Goal: Task Accomplishment & Management: Use online tool/utility

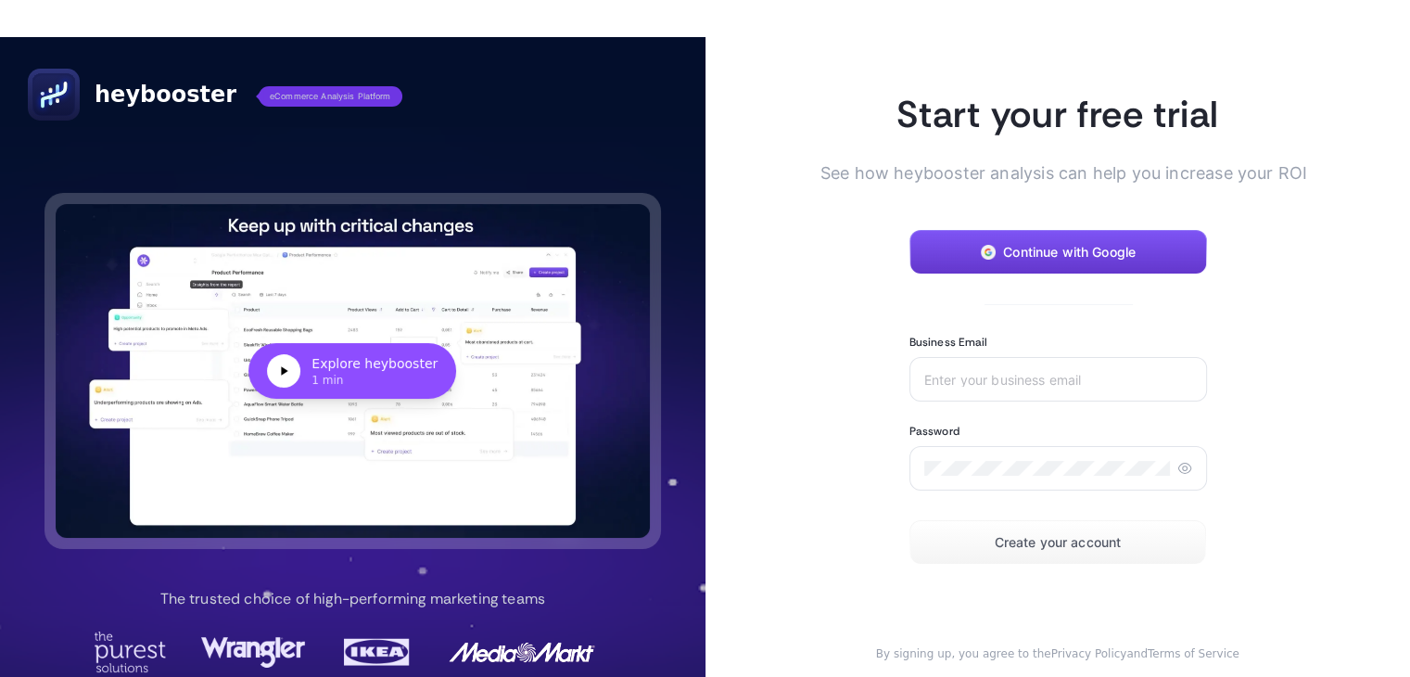
click at [1016, 253] on span "Continue with Google" at bounding box center [1069, 252] width 133 height 15
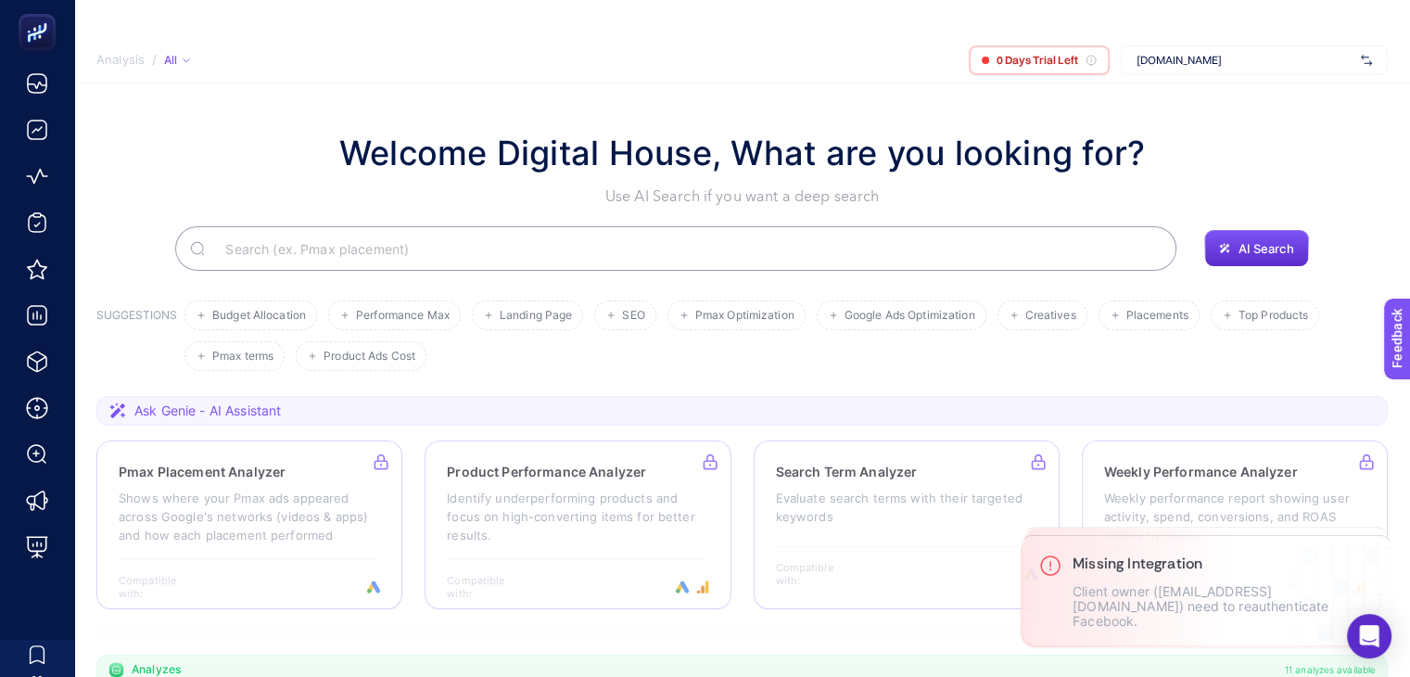
click at [1205, 69] on div "[DOMAIN_NAME]" at bounding box center [1254, 60] width 267 height 30
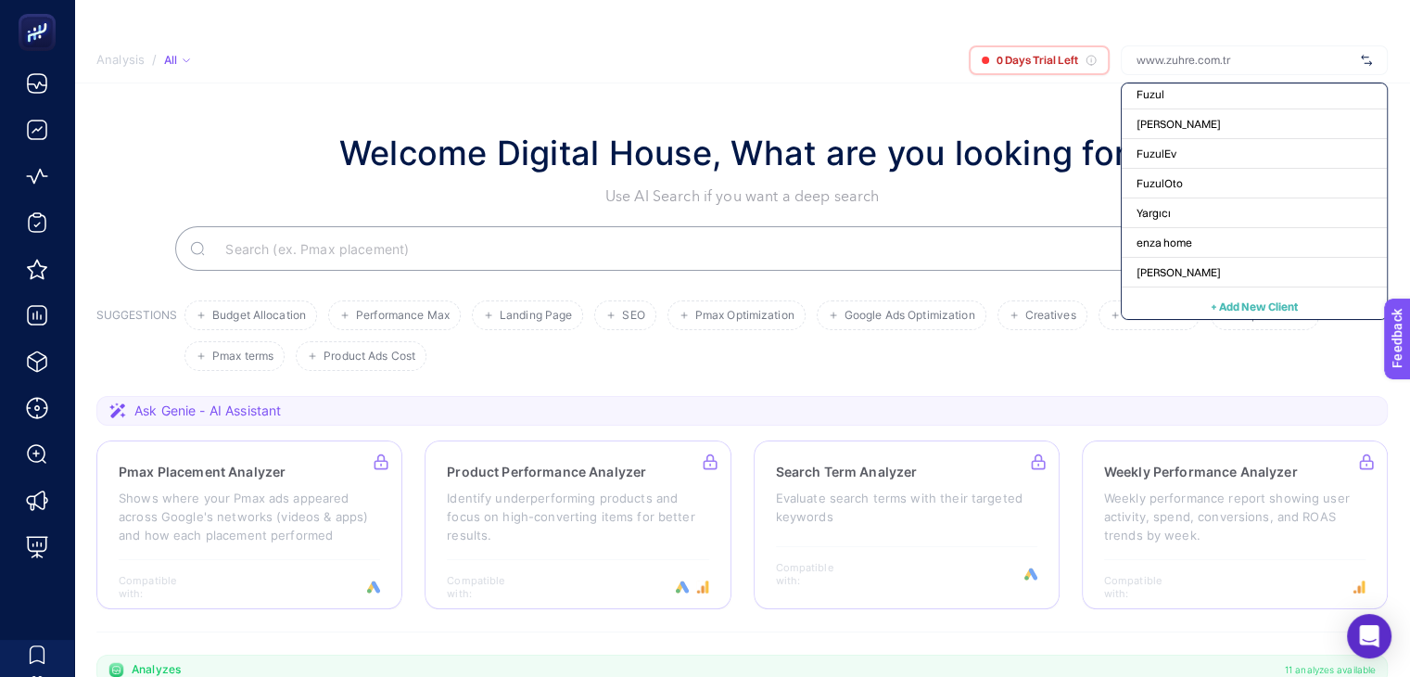
scroll to position [97, 0]
click at [108, 65] on span "Analysis" at bounding box center [120, 60] width 48 height 15
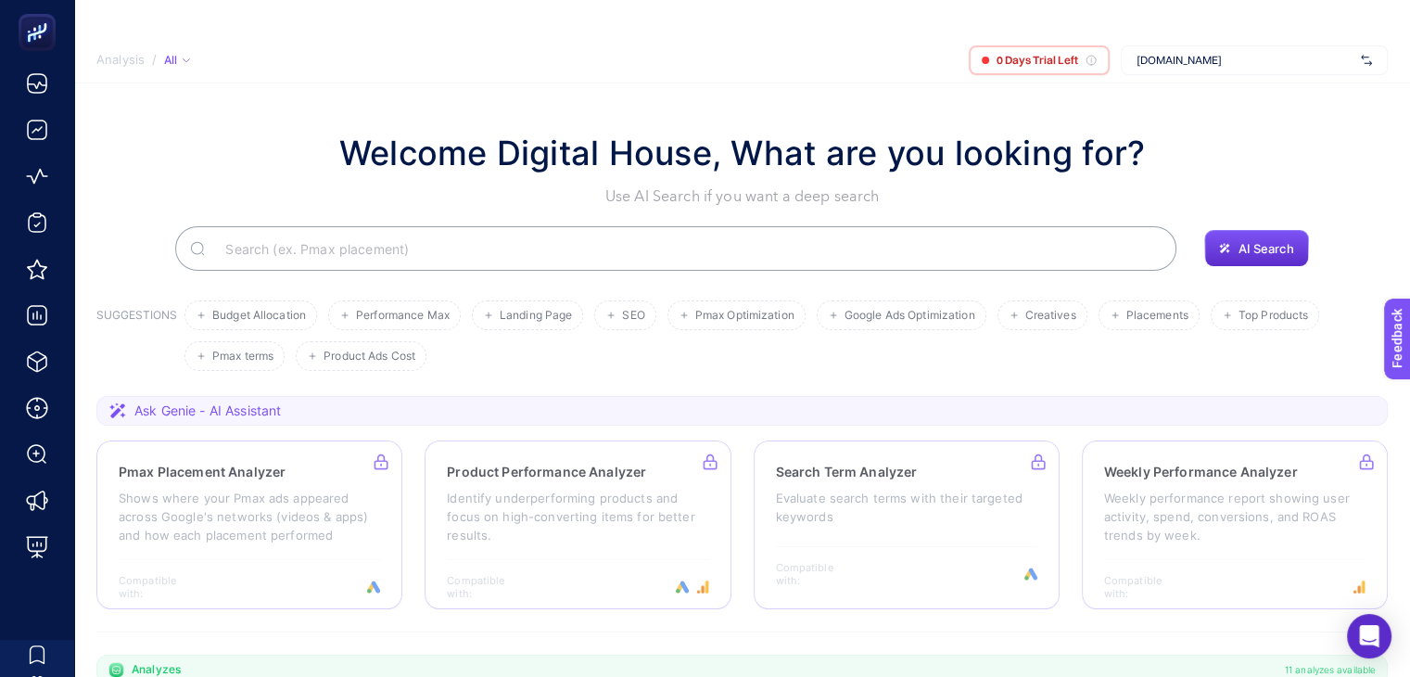
drag, startPoint x: 181, startPoint y: 137, endPoint x: 423, endPoint y: 108, distance: 243.7
click at [423, 108] on section "Welcome Digital House, What are you looking for? Use AI Search if you want a de…" at bounding box center [742, 677] width 1336 height 1189
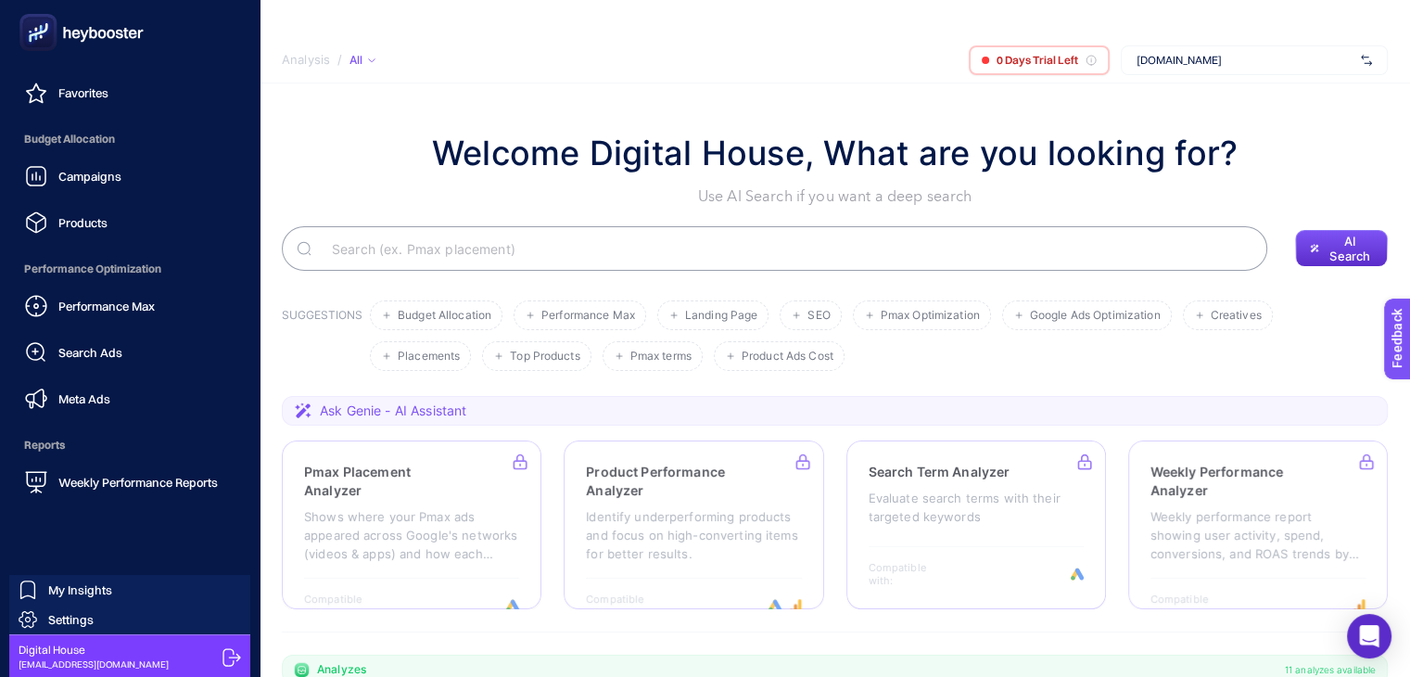
scroll to position [178, 0]
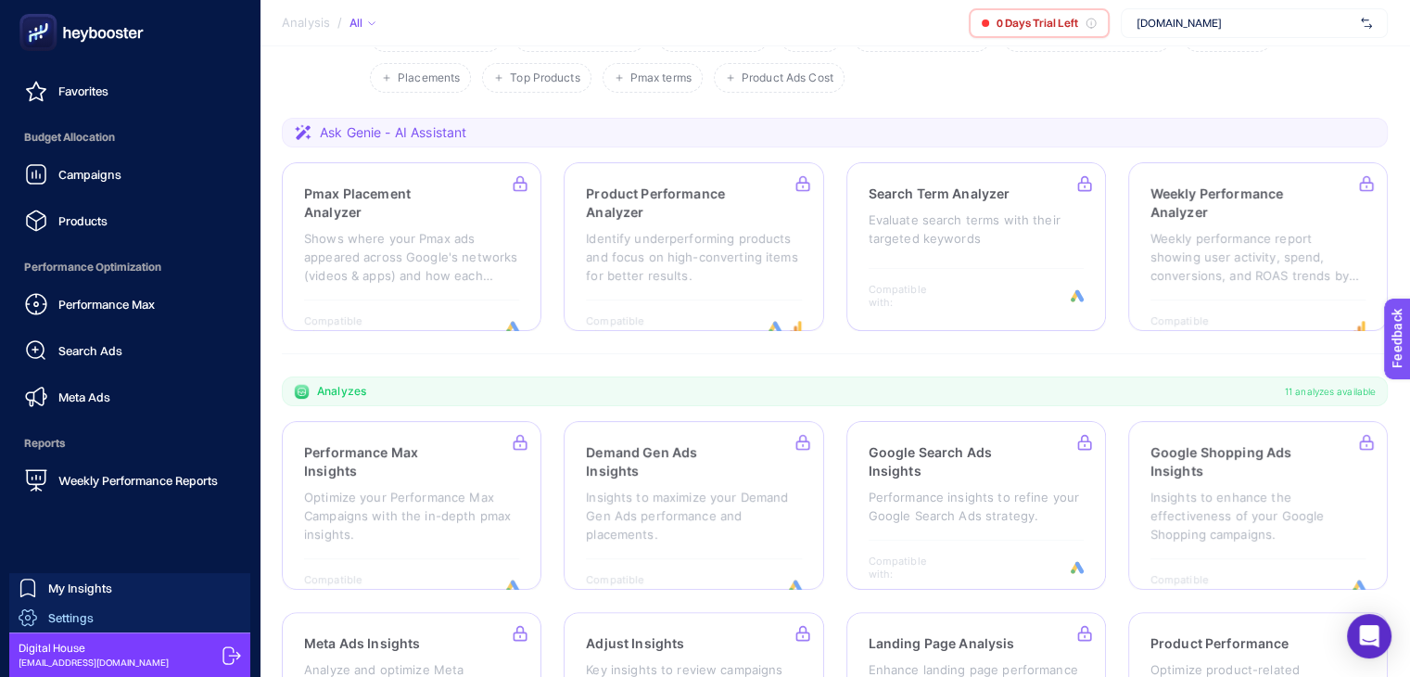
click at [81, 611] on span "Settings" at bounding box center [70, 617] width 45 height 15
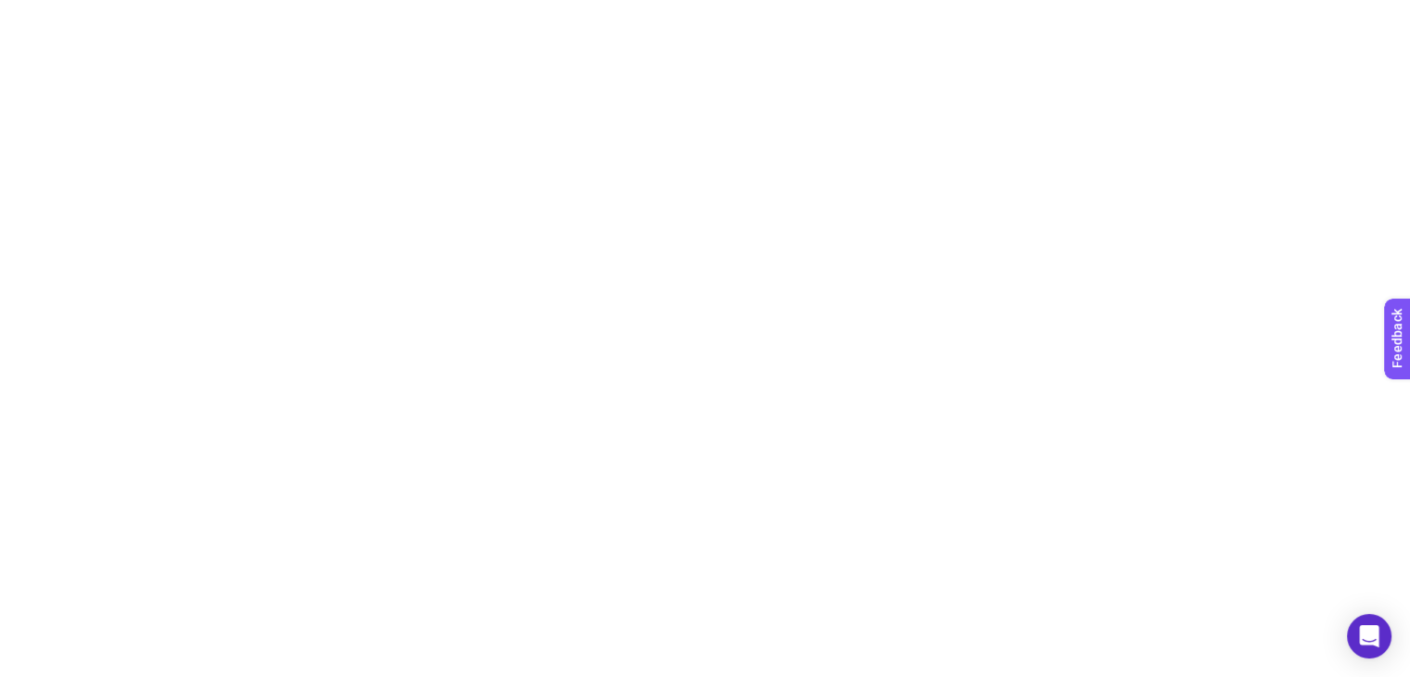
scroll to position [278, 0]
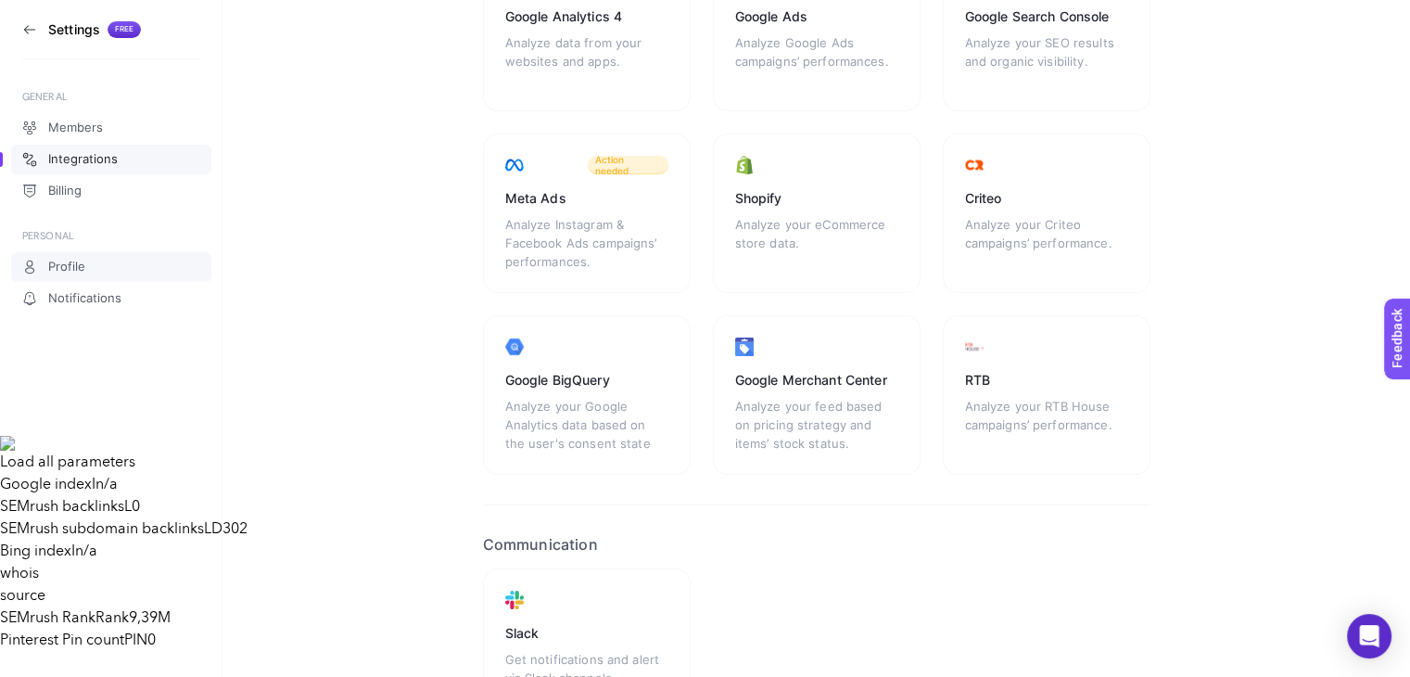
click at [76, 262] on span "Profile" at bounding box center [66, 267] width 37 height 15
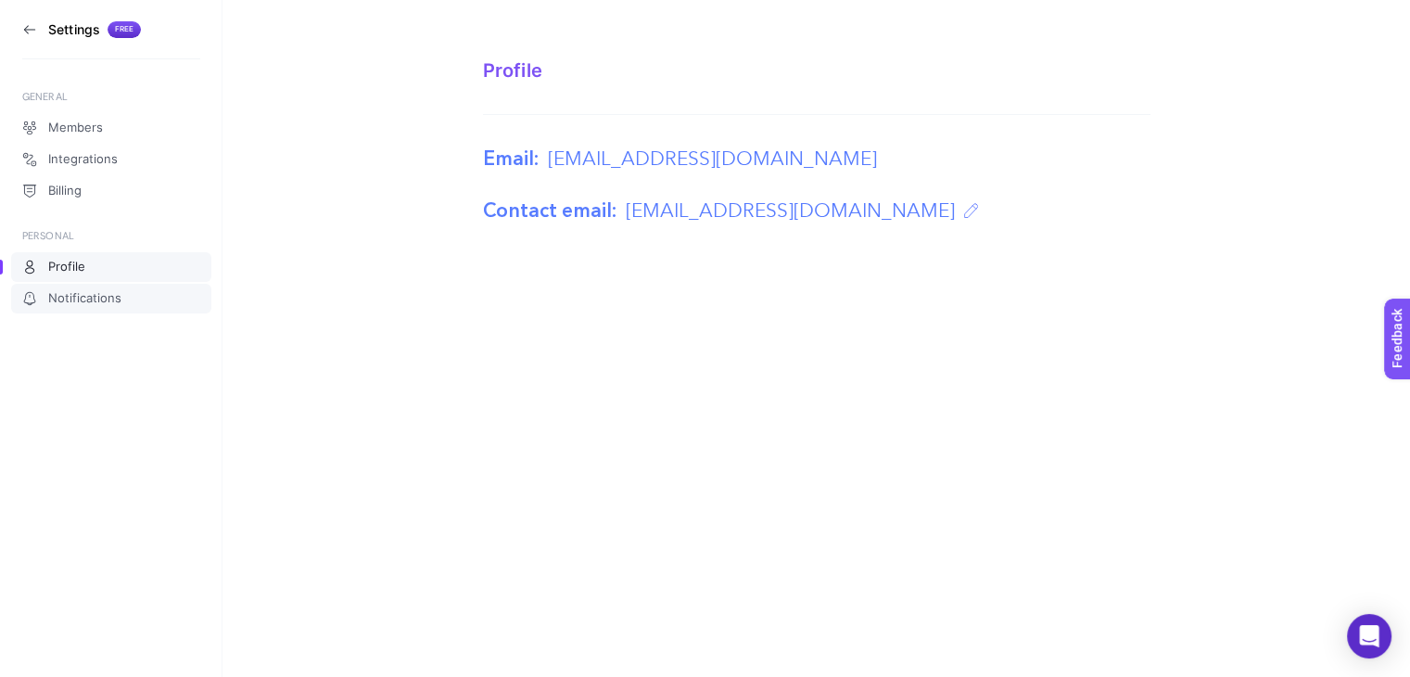
click at [81, 292] on span "Notifications" at bounding box center [84, 298] width 73 height 15
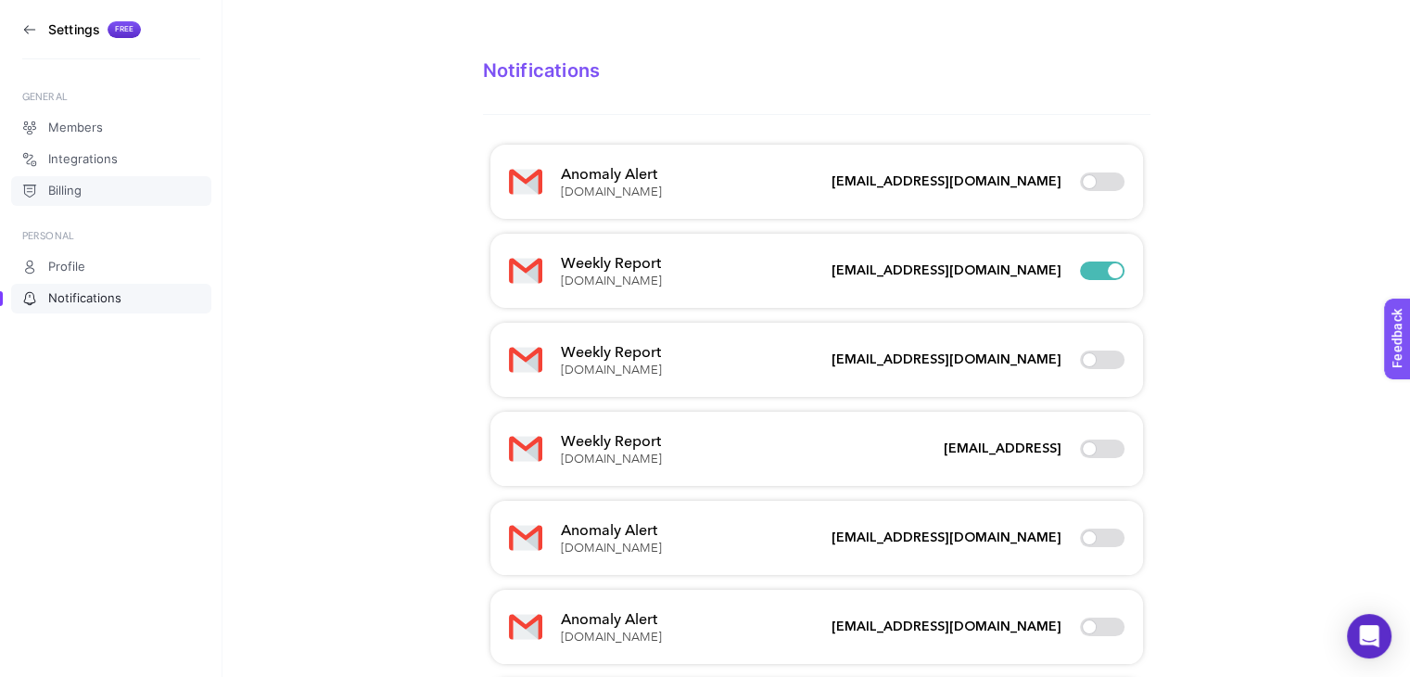
click at [78, 185] on span "Billing" at bounding box center [64, 191] width 33 height 15
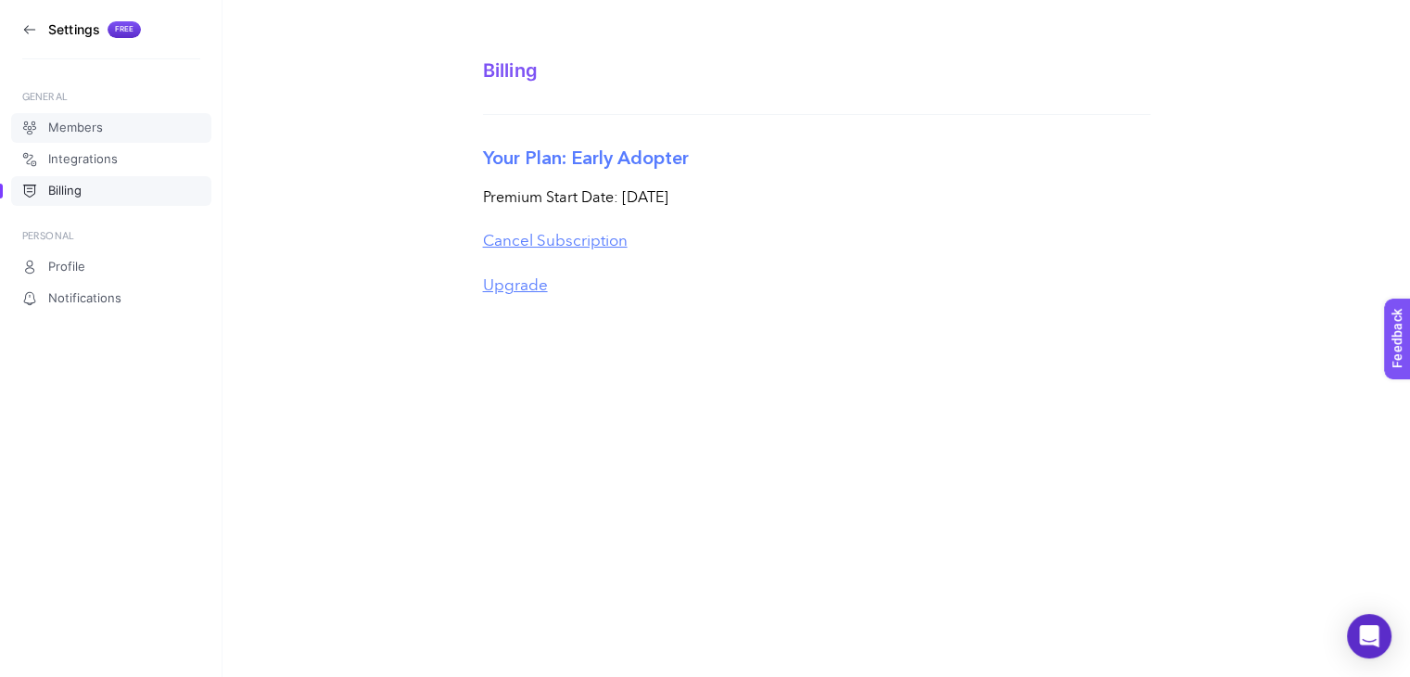
click at [85, 117] on link "Members" at bounding box center [111, 128] width 200 height 30
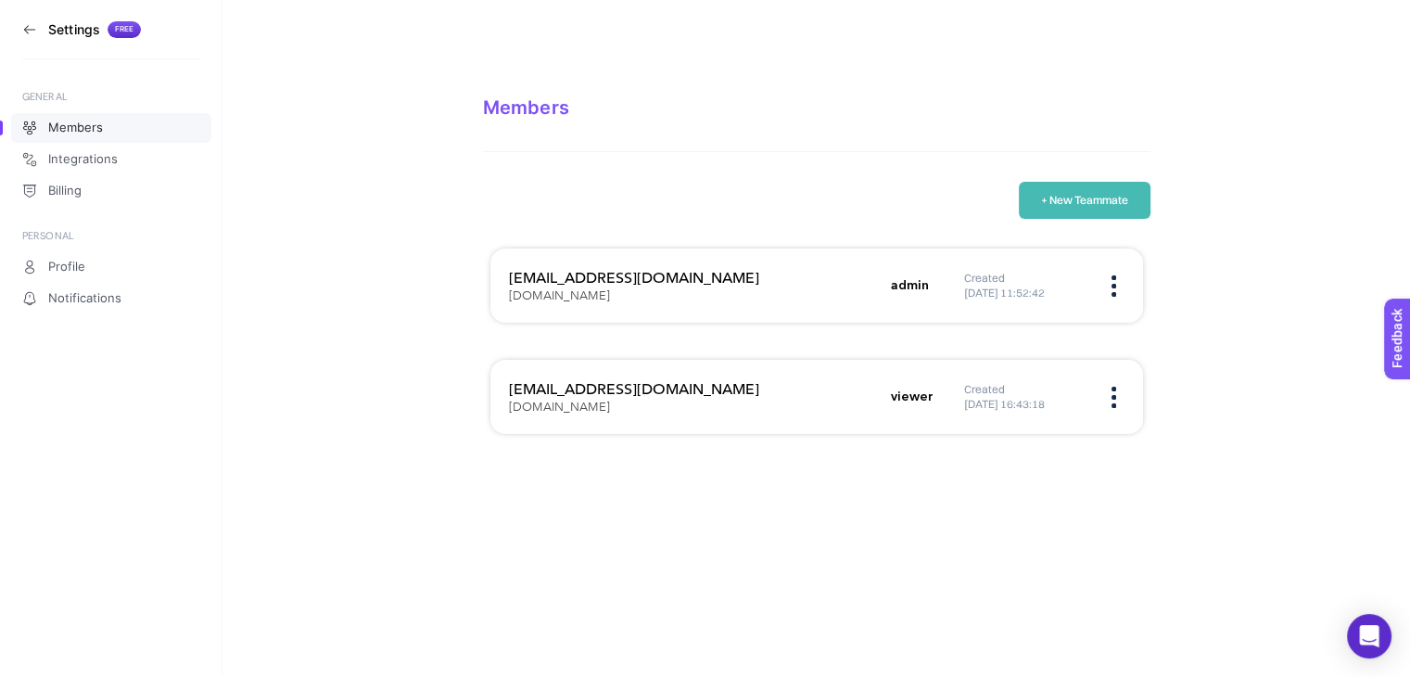
click at [11, 127] on link "Members" at bounding box center [111, 128] width 200 height 30
click at [11, 128] on link "Members" at bounding box center [111, 128] width 200 height 30
click at [0, 314] on aside "Settings Free GENERAL Members Integrations Billing PERSONAL Profile Notificatio…" at bounding box center [111, 338] width 223 height 677
click at [62, 300] on span "Notifications" at bounding box center [84, 298] width 73 height 15
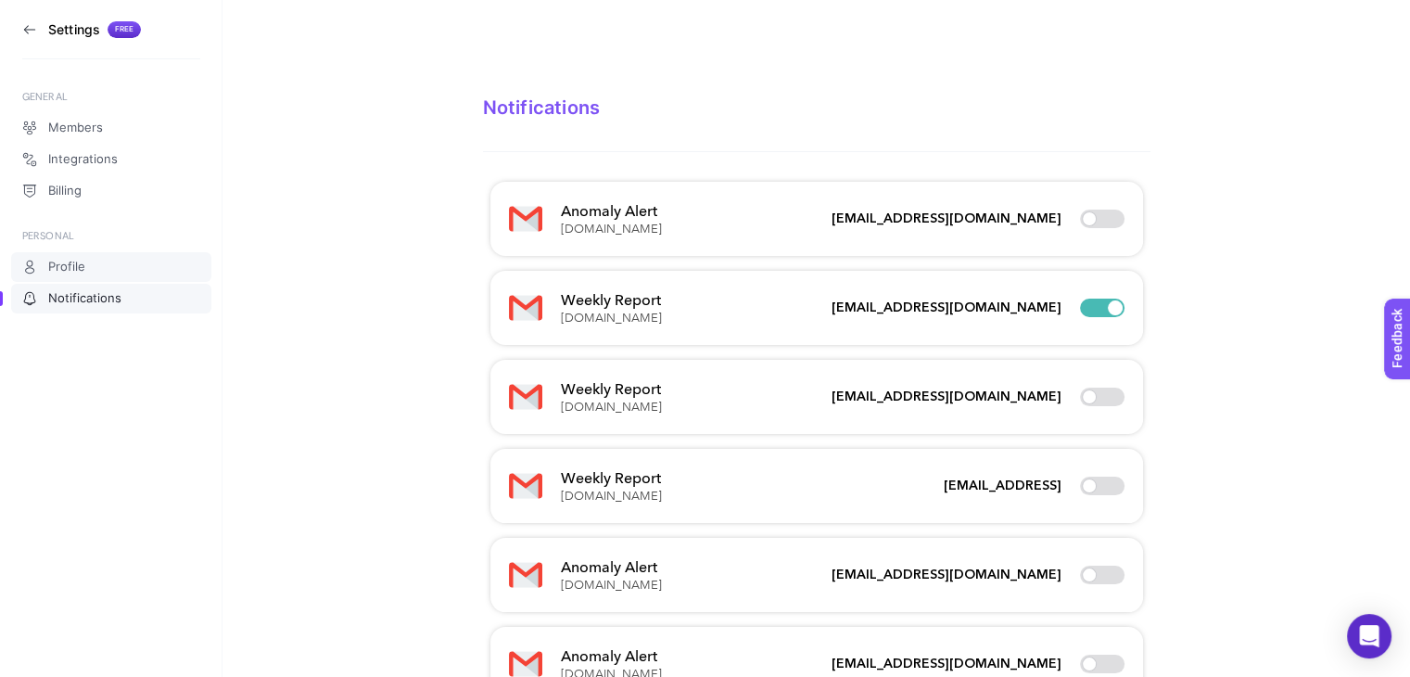
click at [75, 253] on link "Profile" at bounding box center [111, 267] width 200 height 30
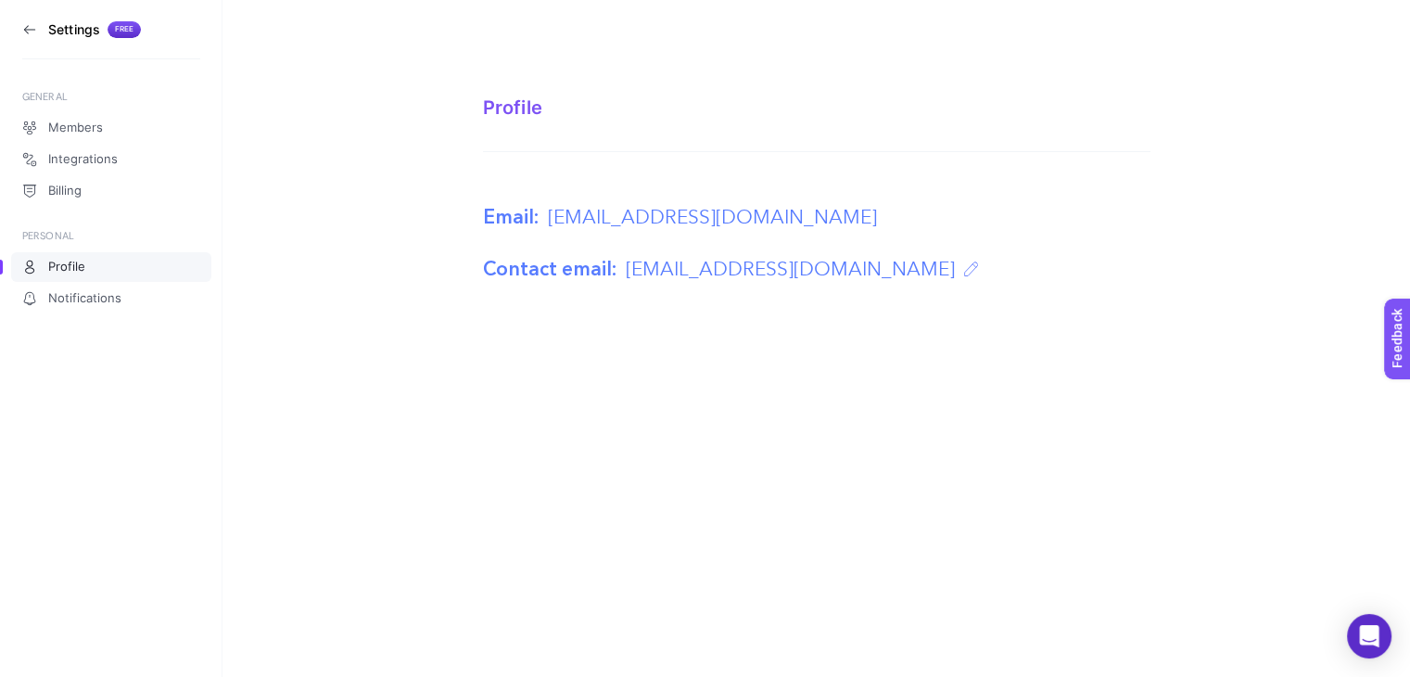
click at [63, 97] on div "GENERAL" at bounding box center [111, 96] width 178 height 15
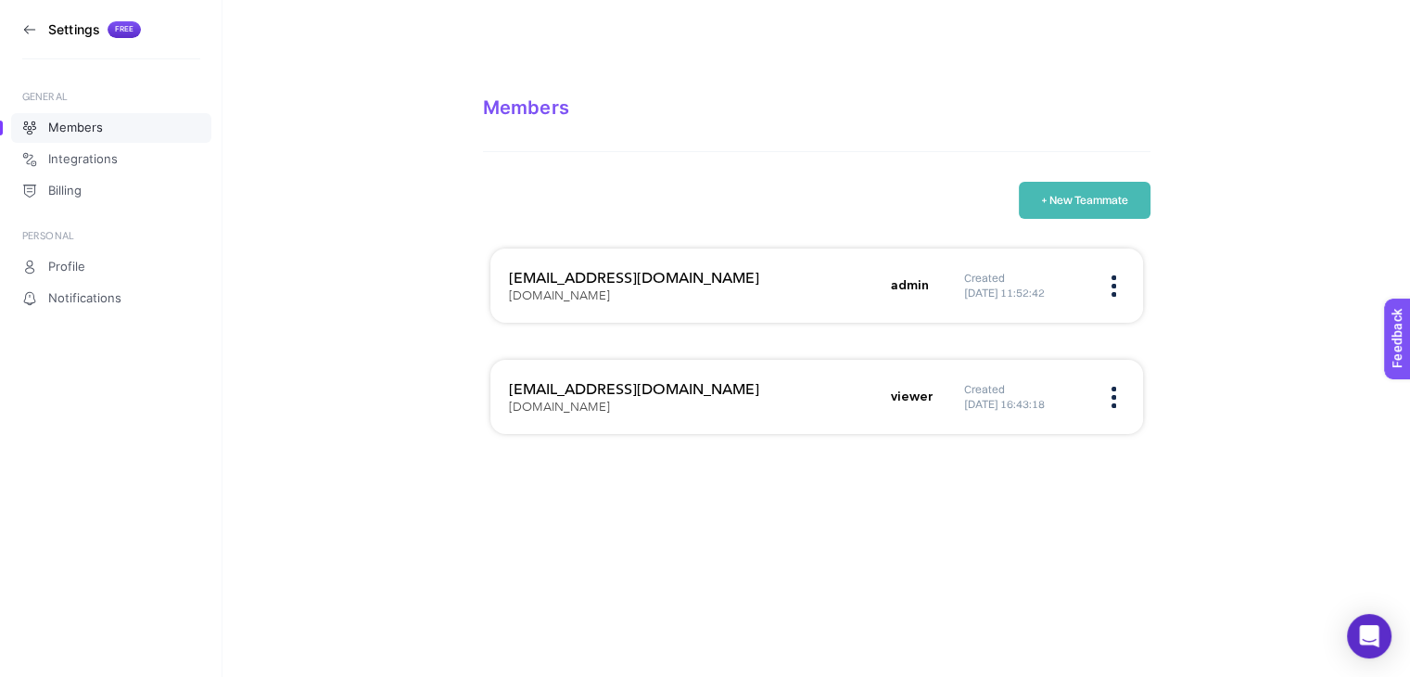
scroll to position [37, 0]
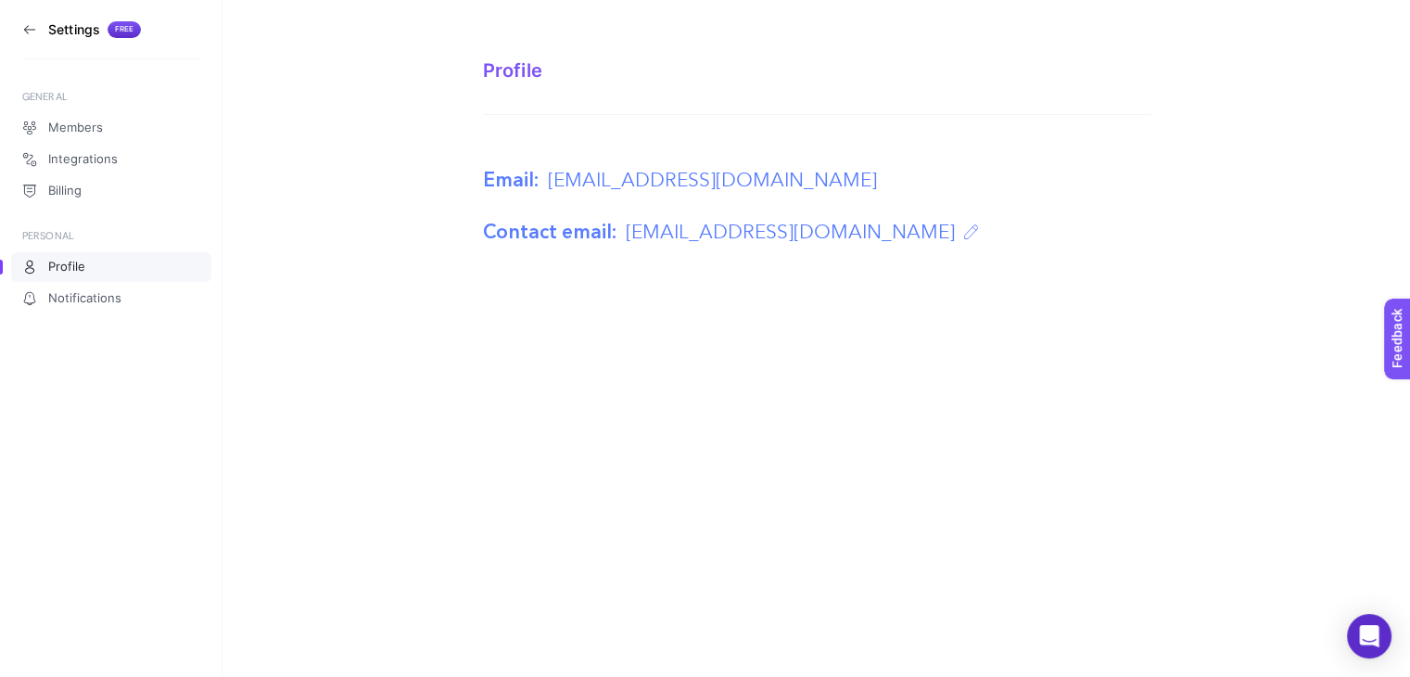
scroll to position [278, 0]
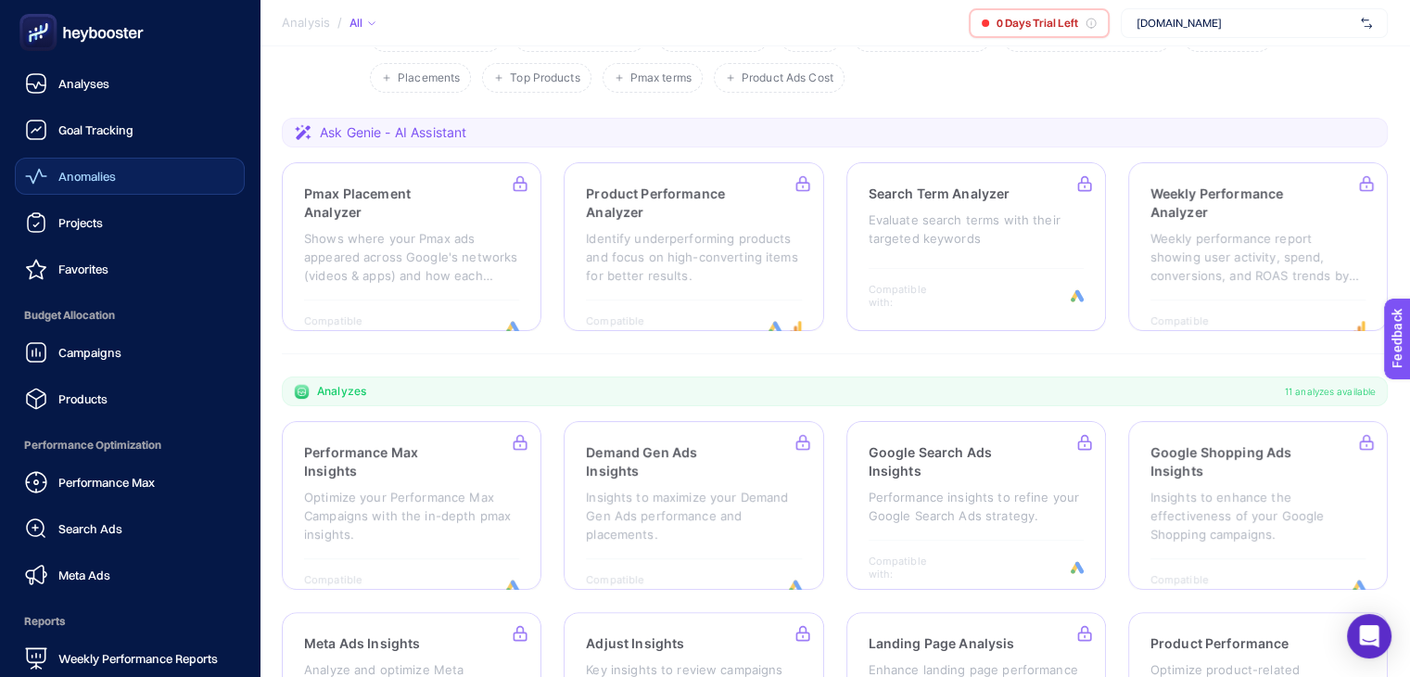
click at [91, 175] on span "Anomalies" at bounding box center [86, 176] width 57 height 15
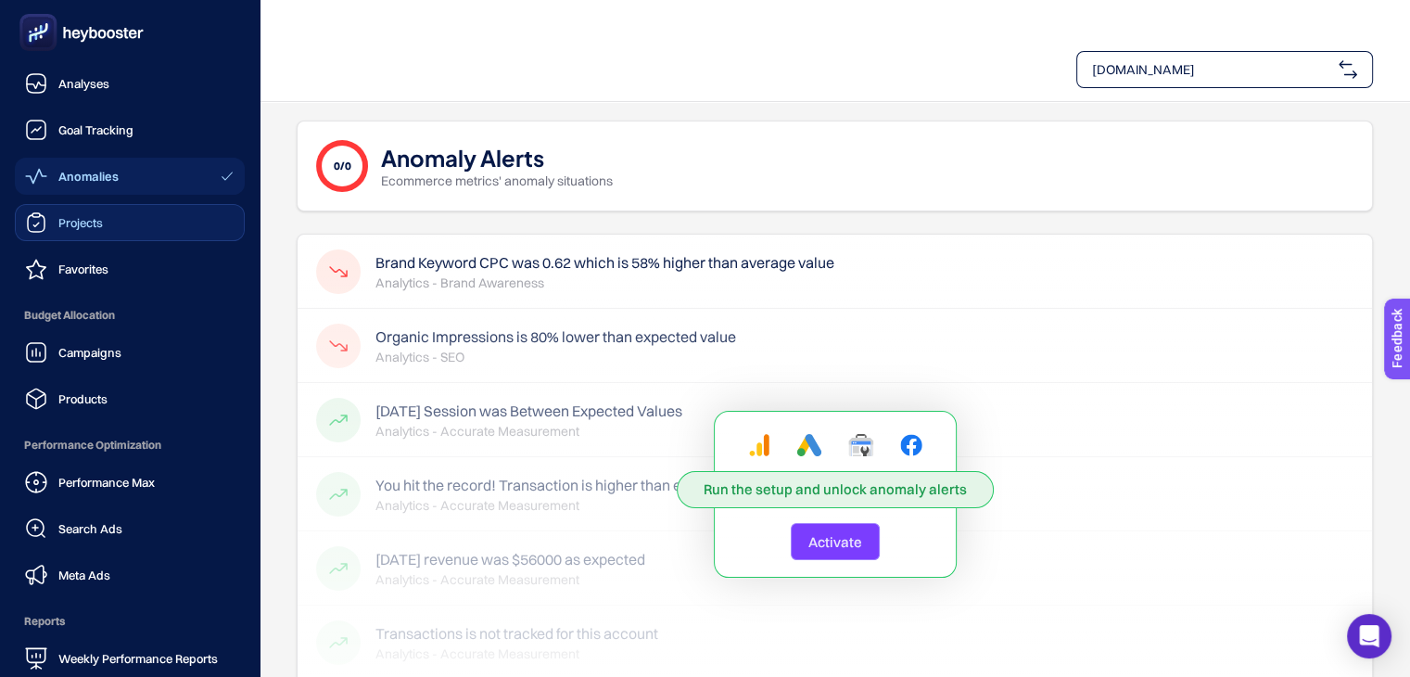
click at [89, 228] on span "Projects" at bounding box center [80, 222] width 45 height 15
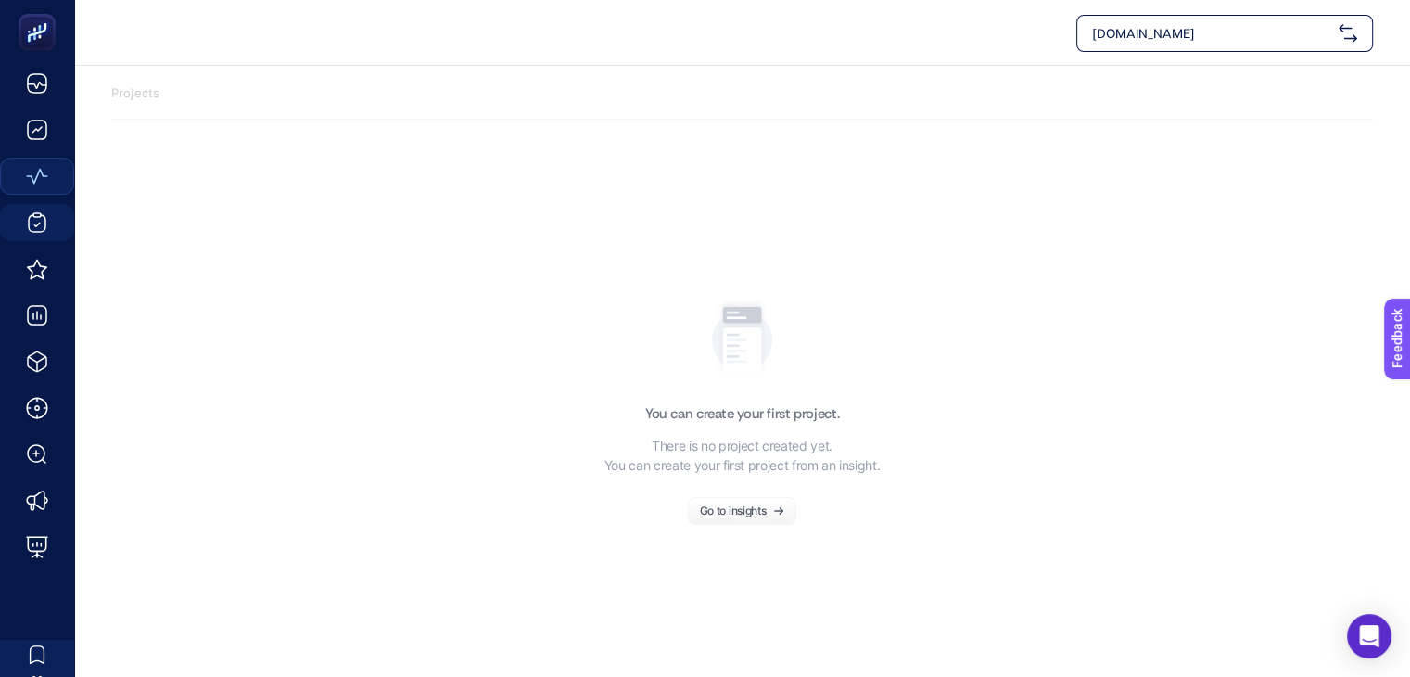
scroll to position [37, 0]
click at [740, 508] on div "Go to insights" at bounding box center [733, 509] width 67 height 11
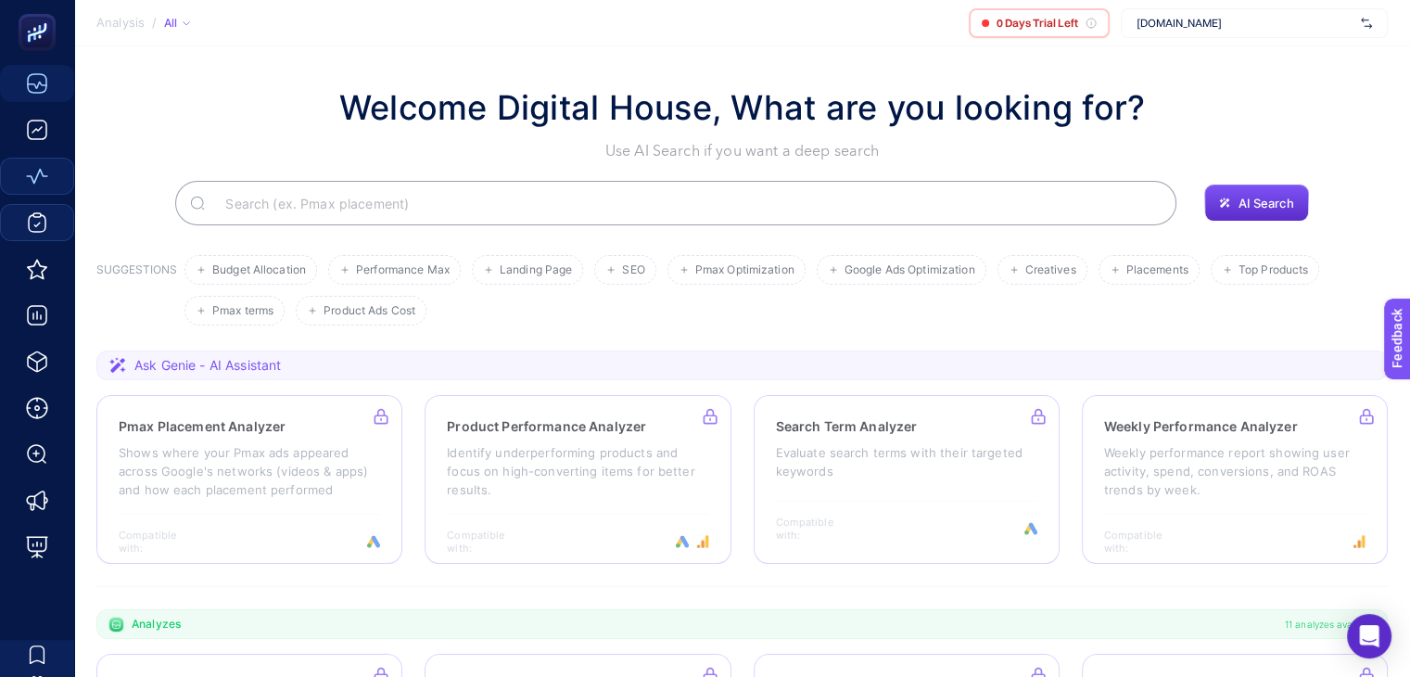
scroll to position [39, 0]
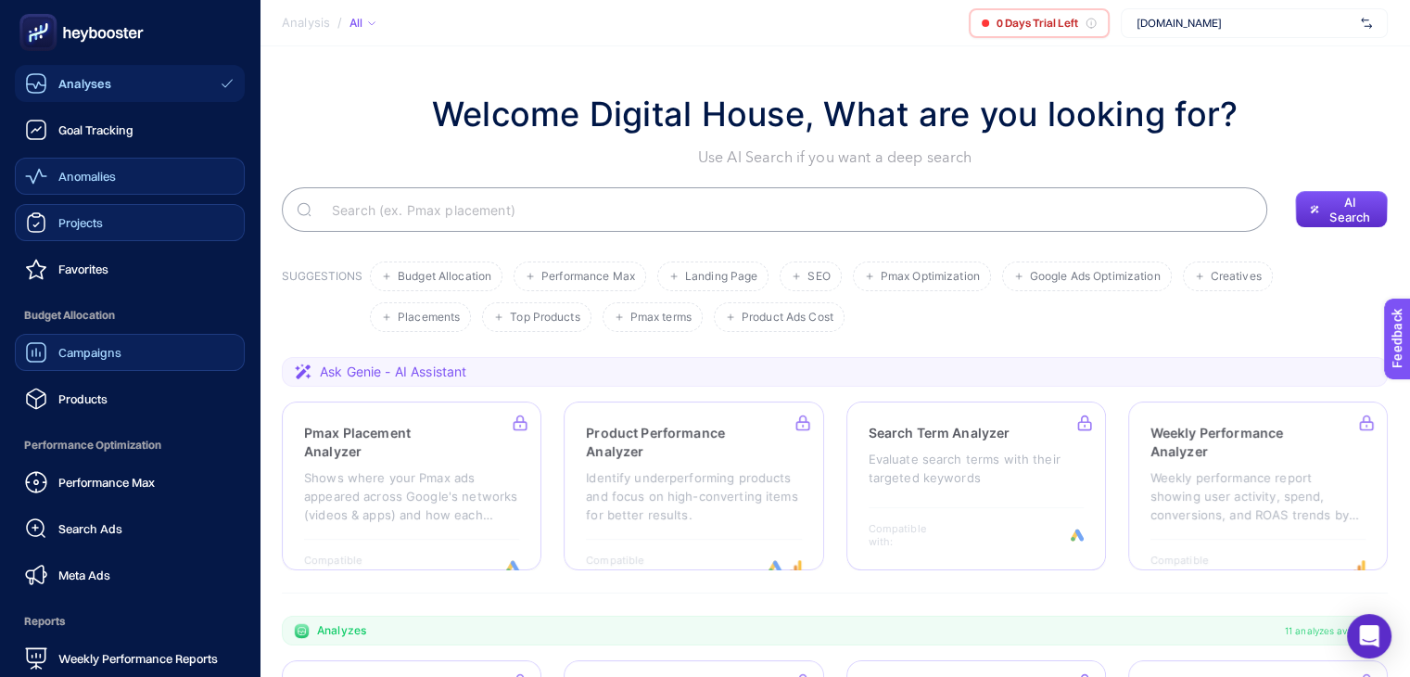
click at [119, 351] on span "Campaigns" at bounding box center [89, 352] width 63 height 15
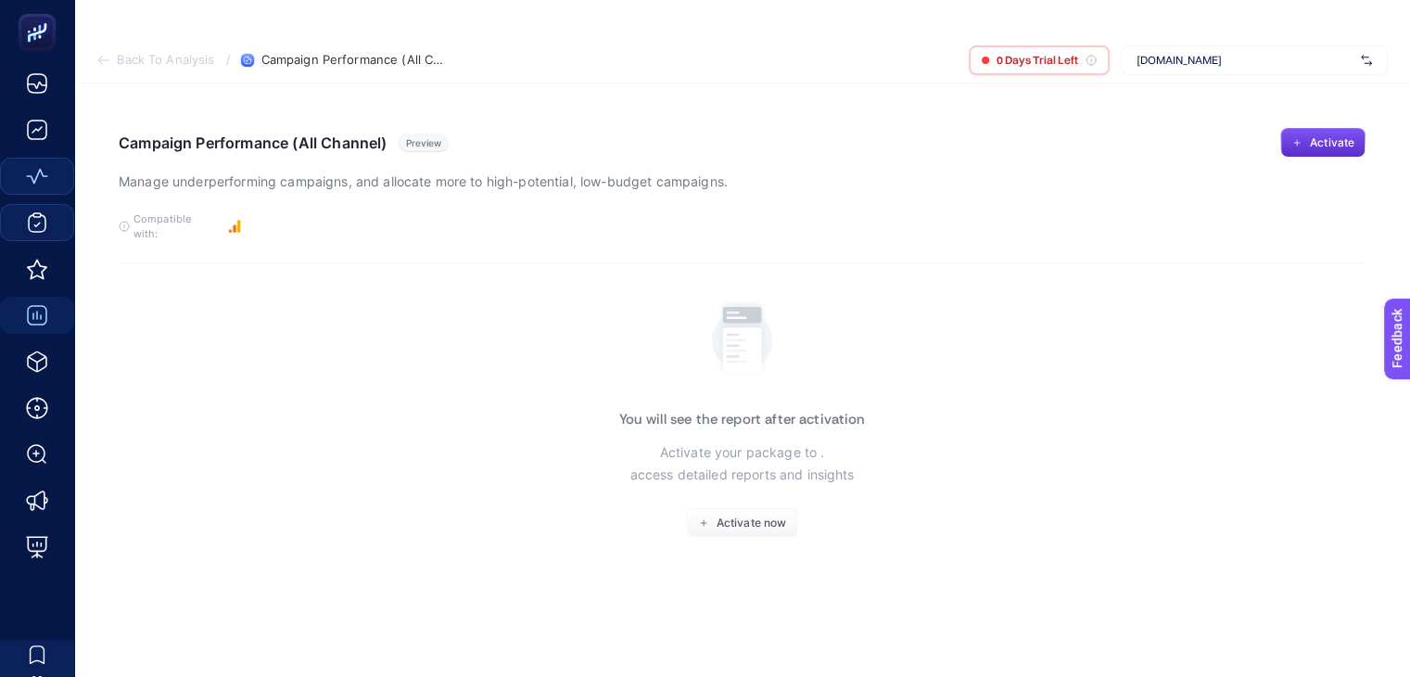
click at [1273, 63] on span "[DOMAIN_NAME]" at bounding box center [1245, 60] width 217 height 15
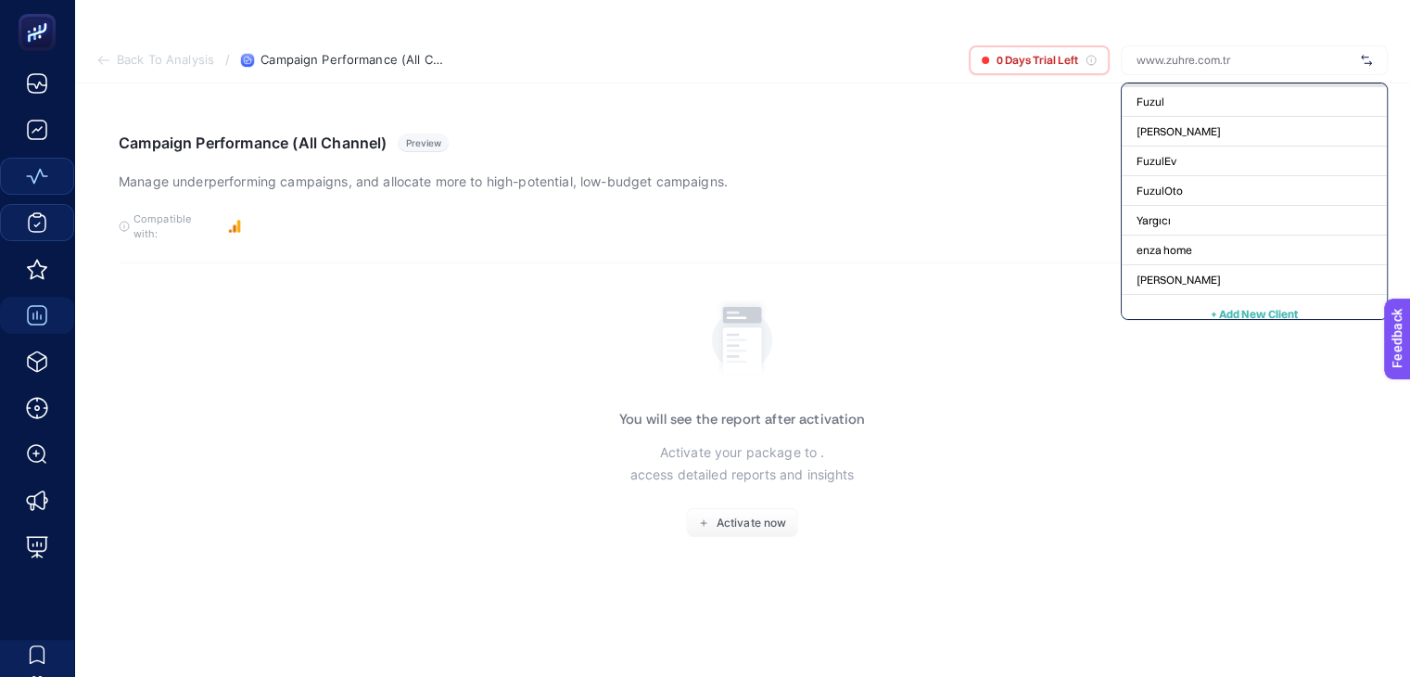
scroll to position [97, 0]
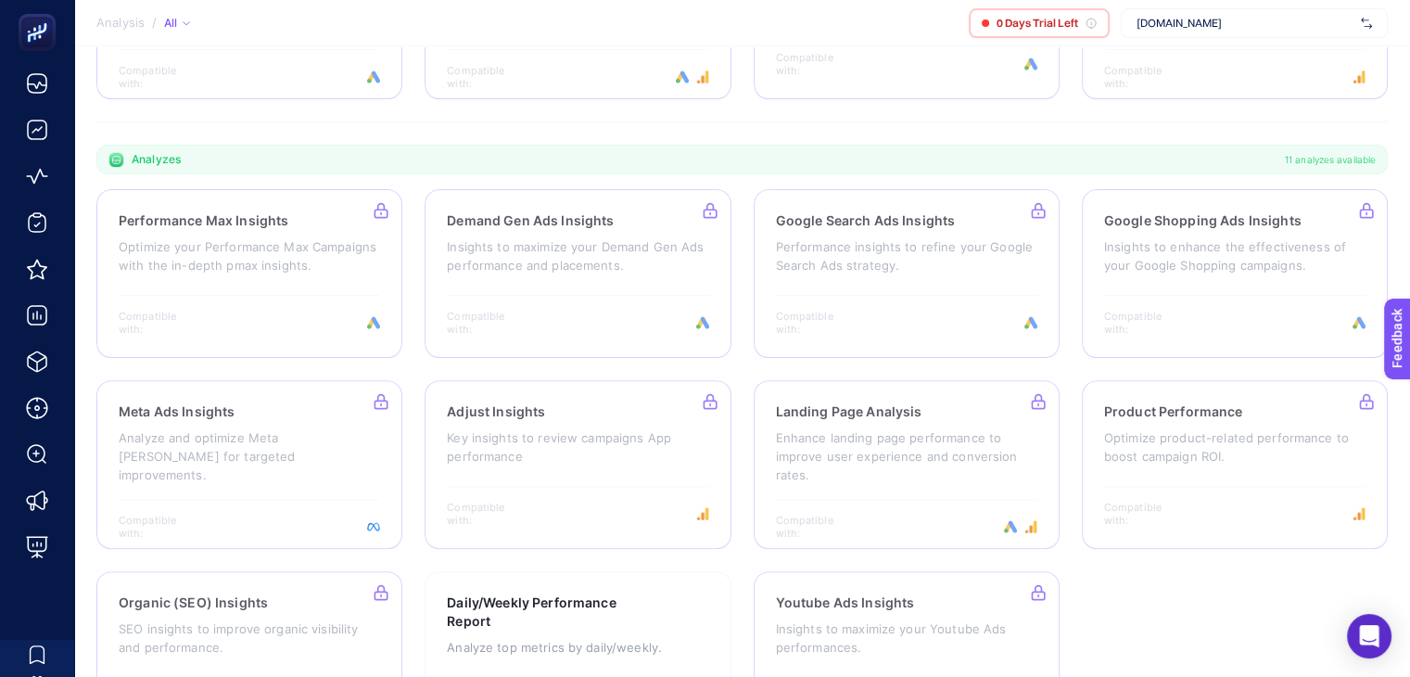
scroll to position [595, 0]
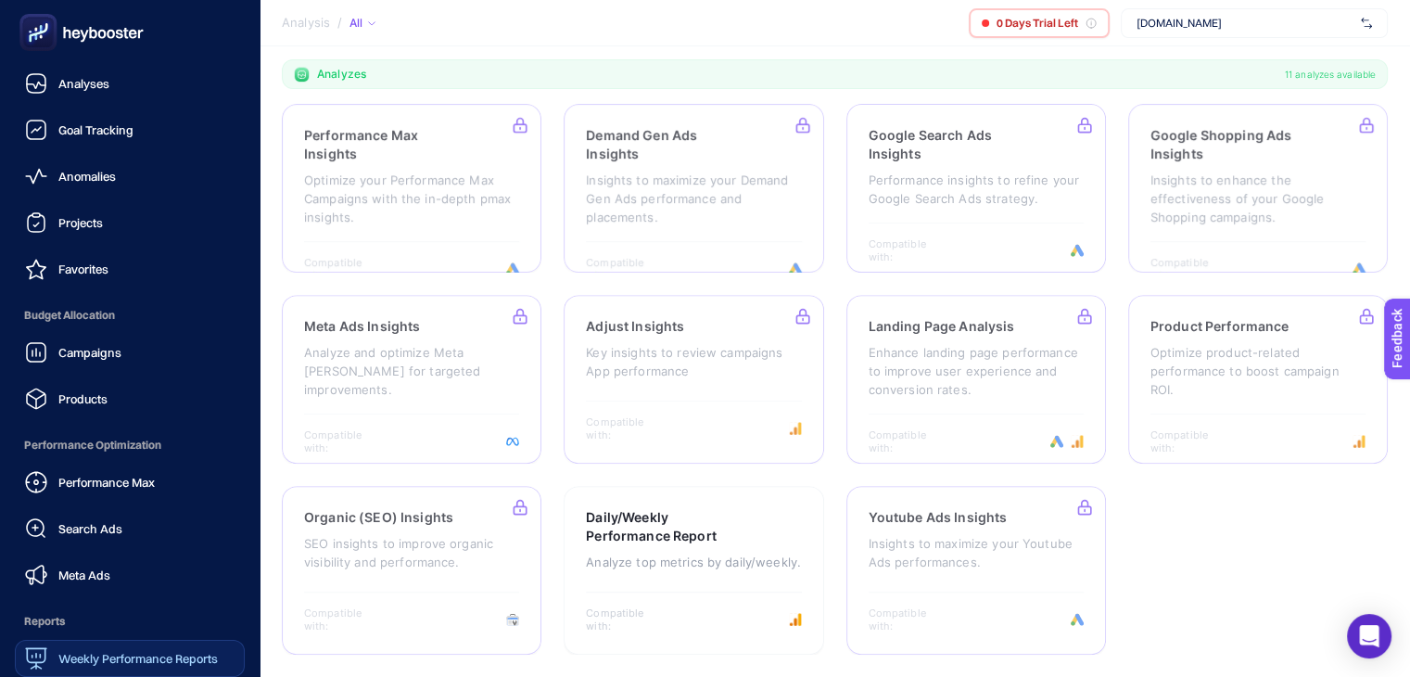
click at [96, 654] on span "Weekly Performance Reports" at bounding box center [138, 658] width 160 height 15
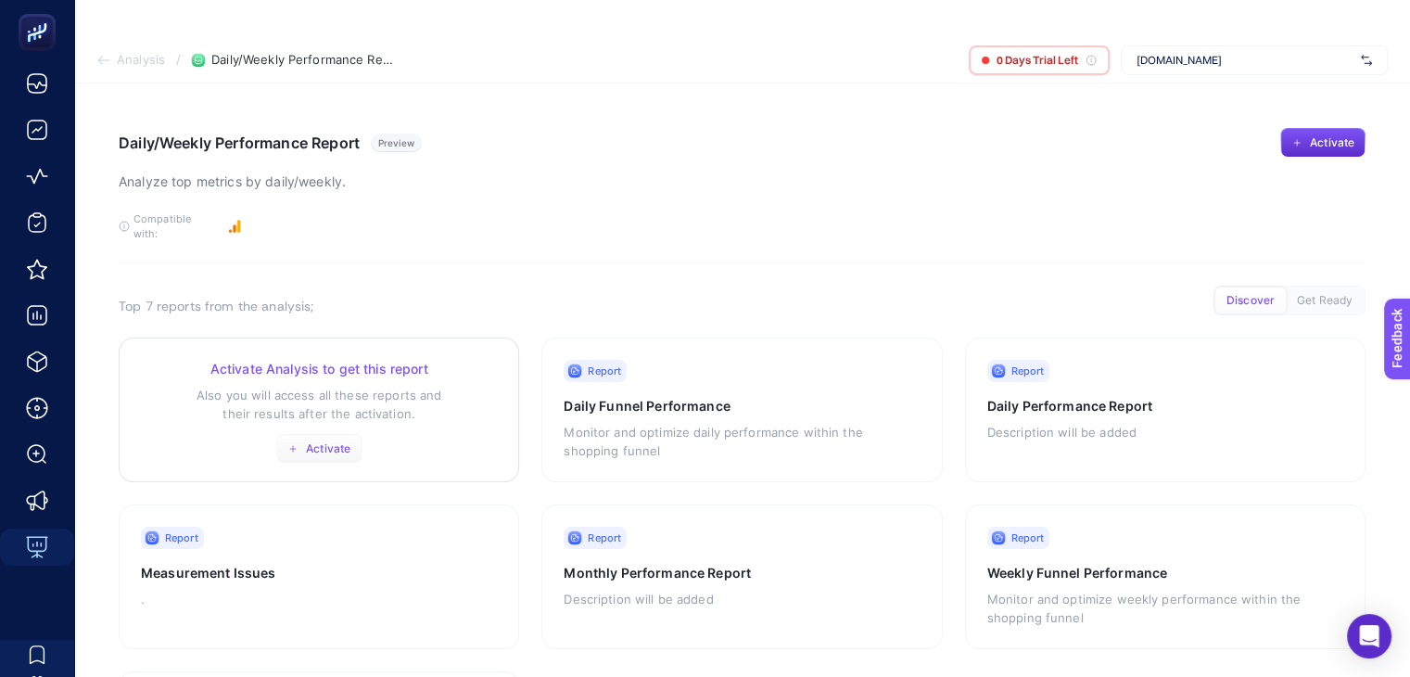
click at [323, 441] on span "Activate" at bounding box center [328, 448] width 45 height 15
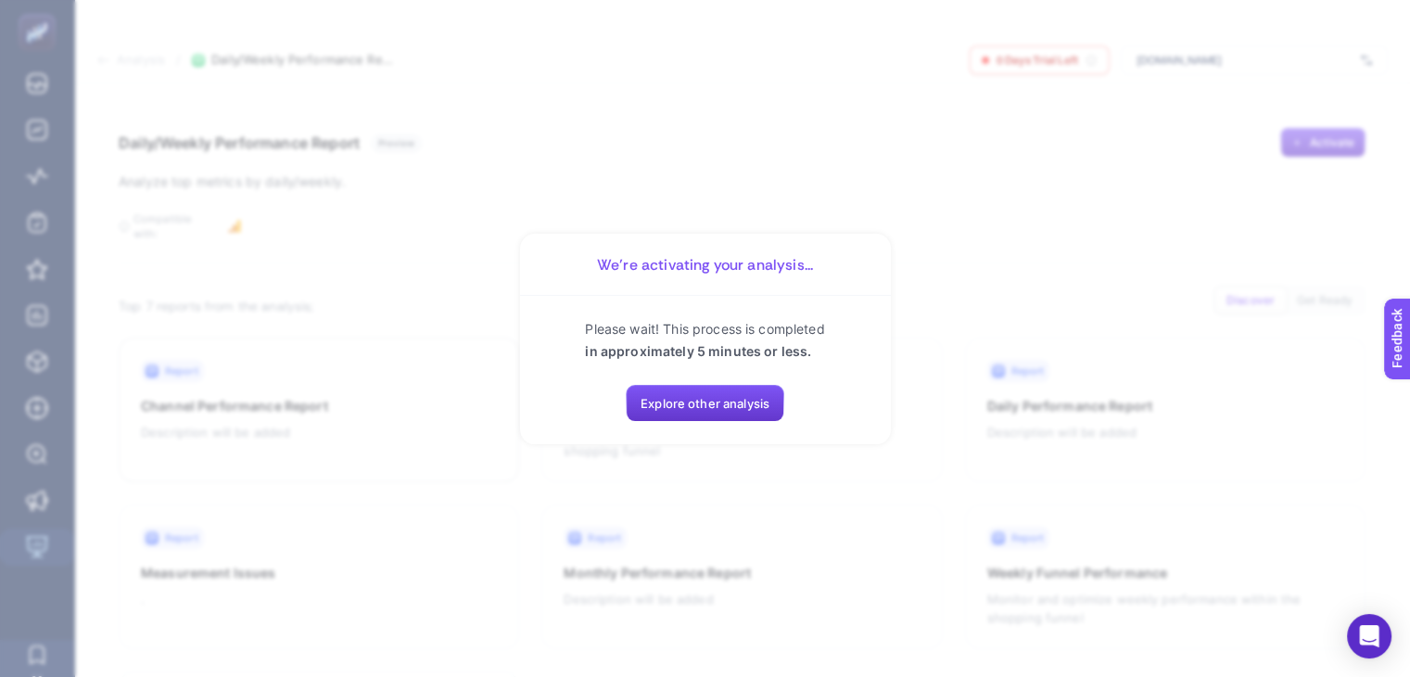
click at [729, 399] on span "Explore other analysis" at bounding box center [705, 403] width 129 height 15
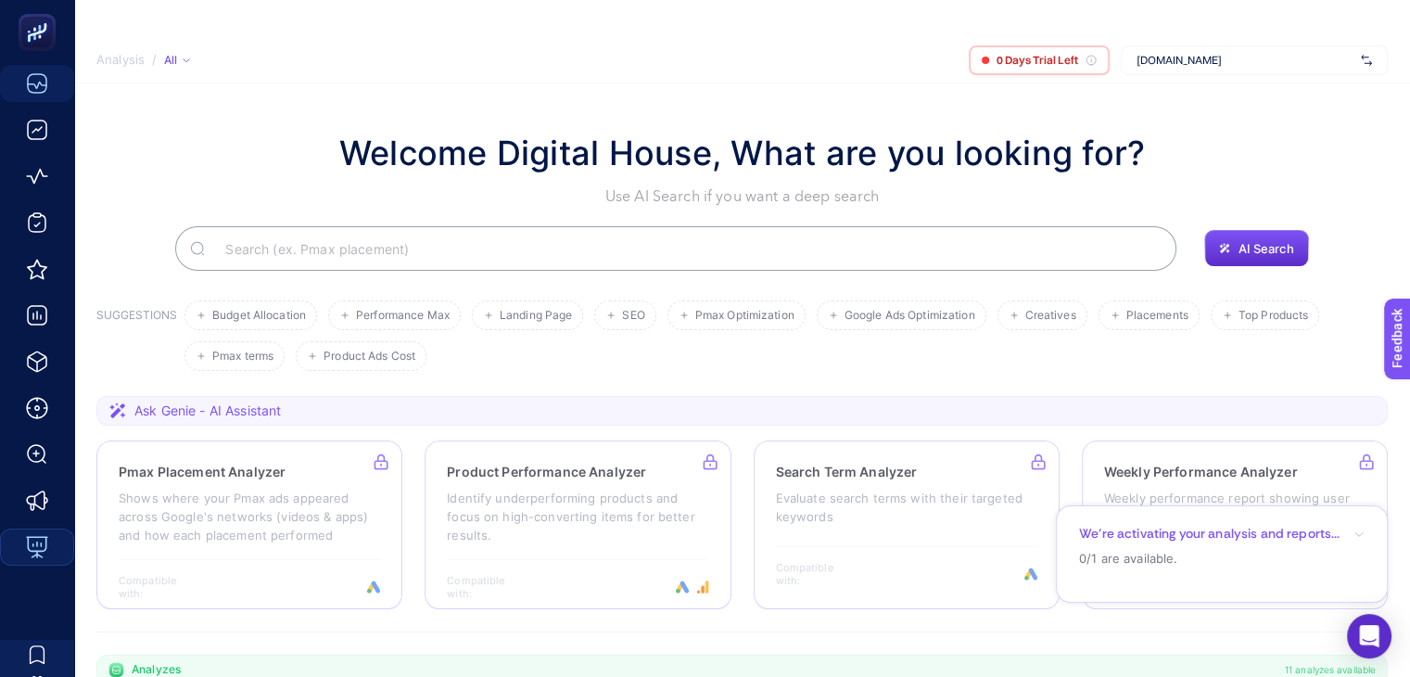
click at [127, 58] on span "Analysis" at bounding box center [120, 60] width 48 height 15
